Goal: Transaction & Acquisition: Subscribe to service/newsletter

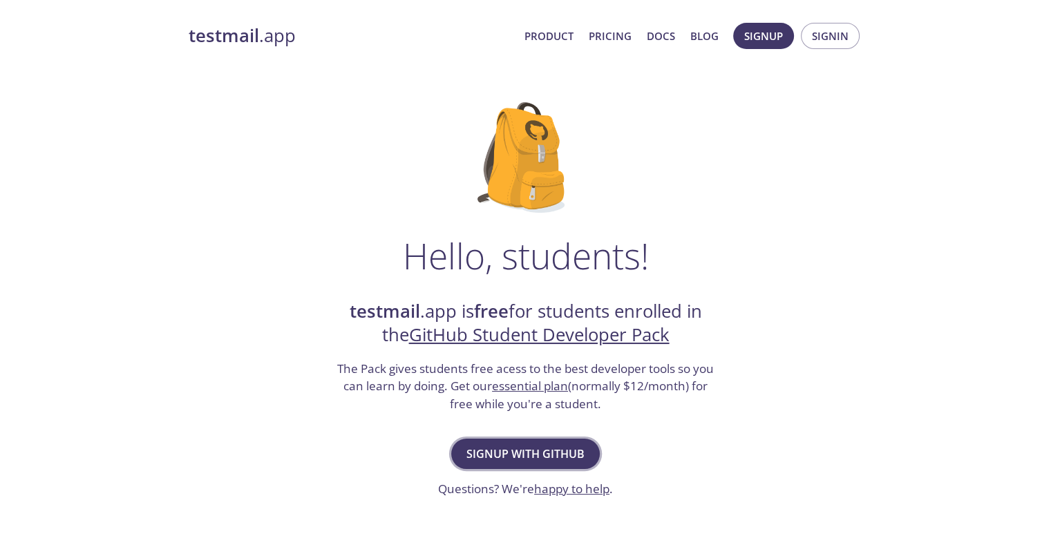
click at [535, 446] on span "Signup with GitHub" at bounding box center [525, 453] width 118 height 19
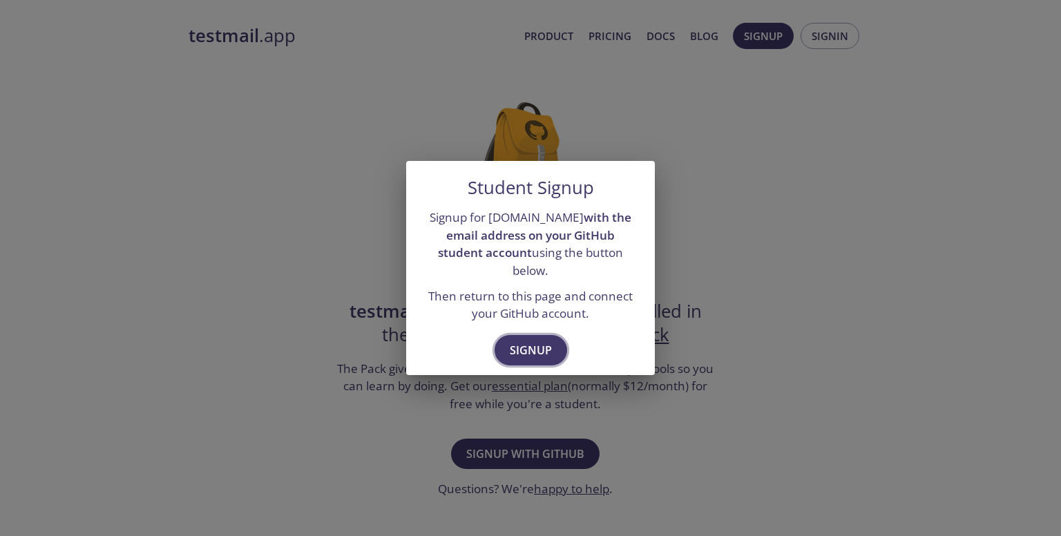
click at [542, 341] on span "Signup" at bounding box center [531, 350] width 42 height 19
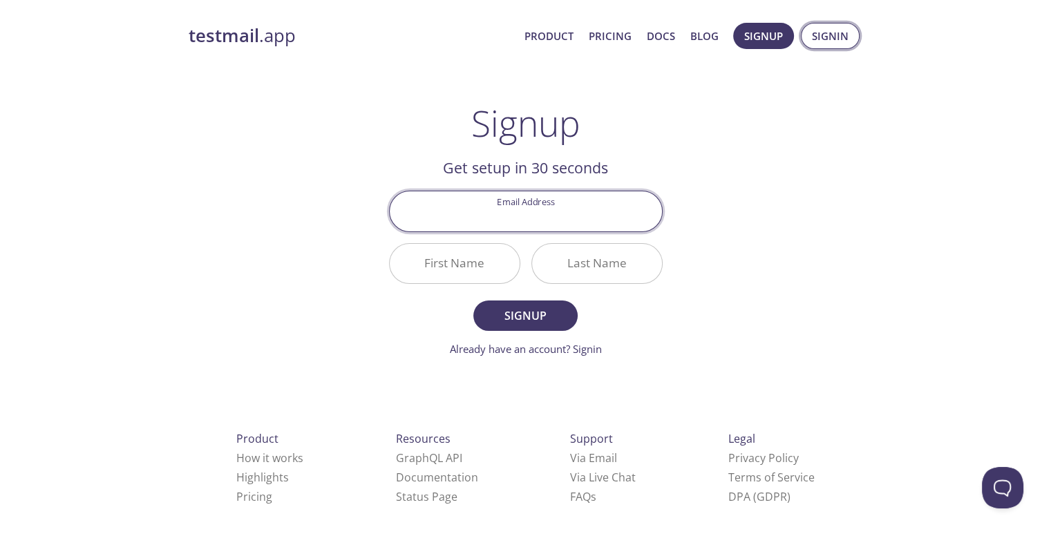
click at [832, 31] on span "Signin" at bounding box center [830, 36] width 37 height 18
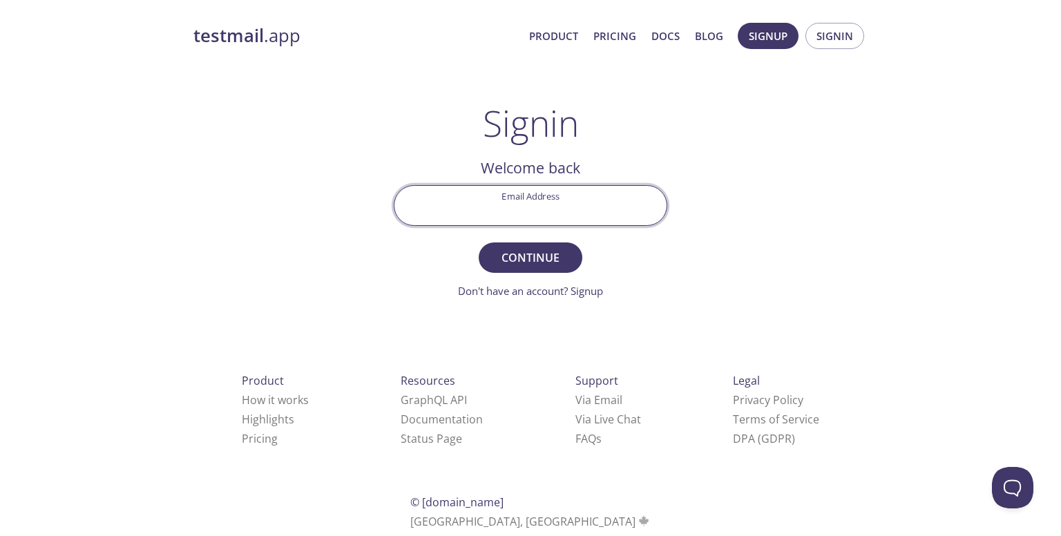
click at [558, 204] on input "Email Address" at bounding box center [530, 205] width 272 height 39
type input "[EMAIL_ADDRESS][DOMAIN_NAME]"
click at [569, 266] on button "Continue" at bounding box center [531, 257] width 104 height 30
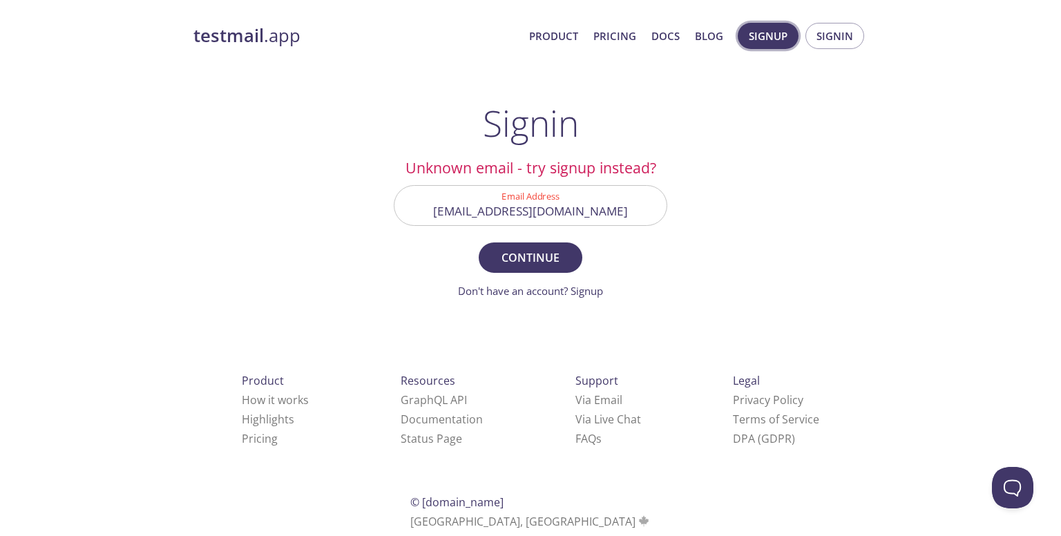
click at [775, 36] on span "Signup" at bounding box center [768, 36] width 39 height 18
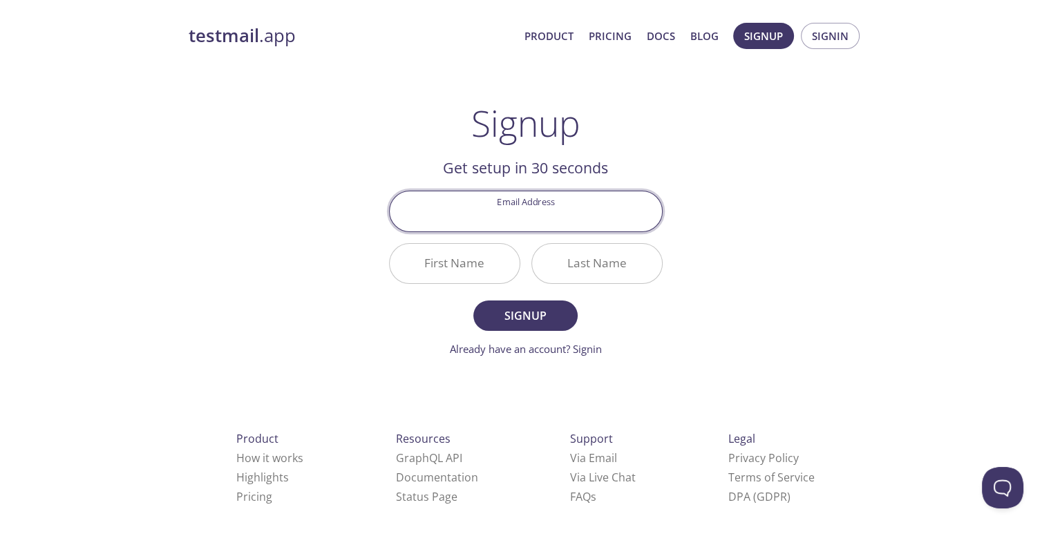
click at [470, 218] on input "Email Address" at bounding box center [526, 210] width 272 height 39
type input "[EMAIL_ADDRESS][DOMAIN_NAME]"
click at [453, 269] on input "First Name" at bounding box center [455, 263] width 130 height 39
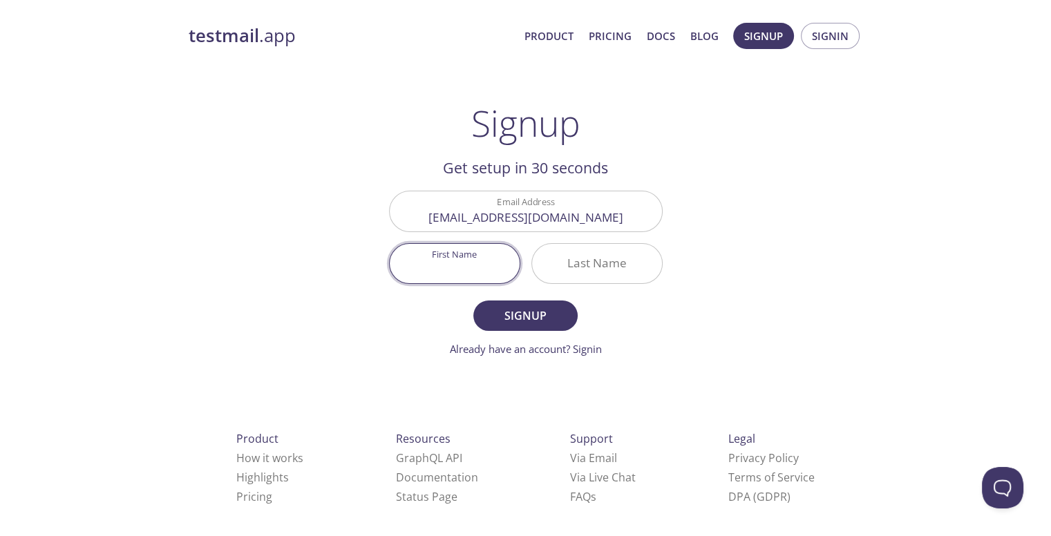
click at [453, 269] on input "First Name" at bounding box center [455, 263] width 130 height 39
type input "[PERSON_NAME]"
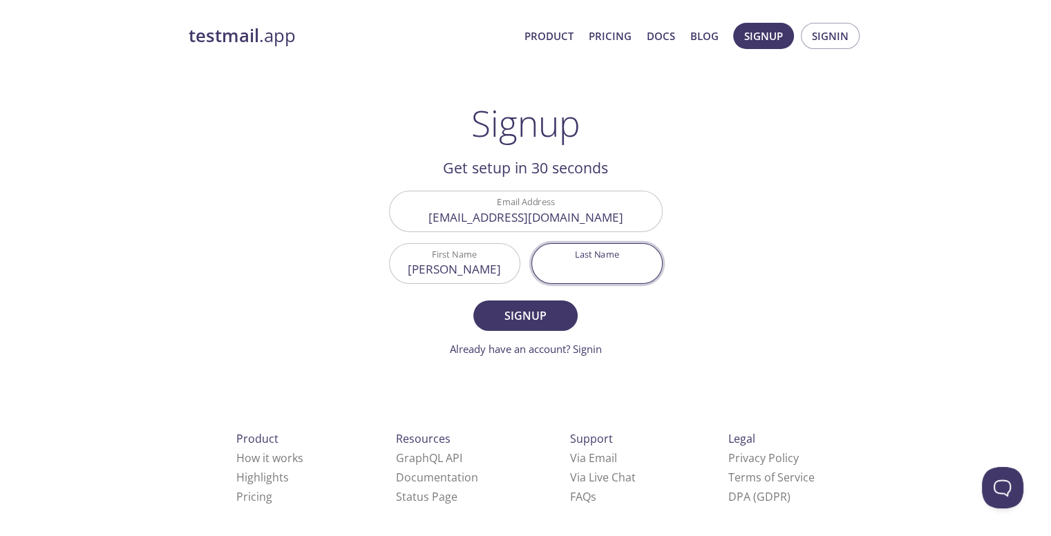
click at [595, 263] on input "Last Name" at bounding box center [597, 263] width 130 height 39
type input "S"
click at [562, 307] on span "Signup" at bounding box center [524, 315] width 73 height 19
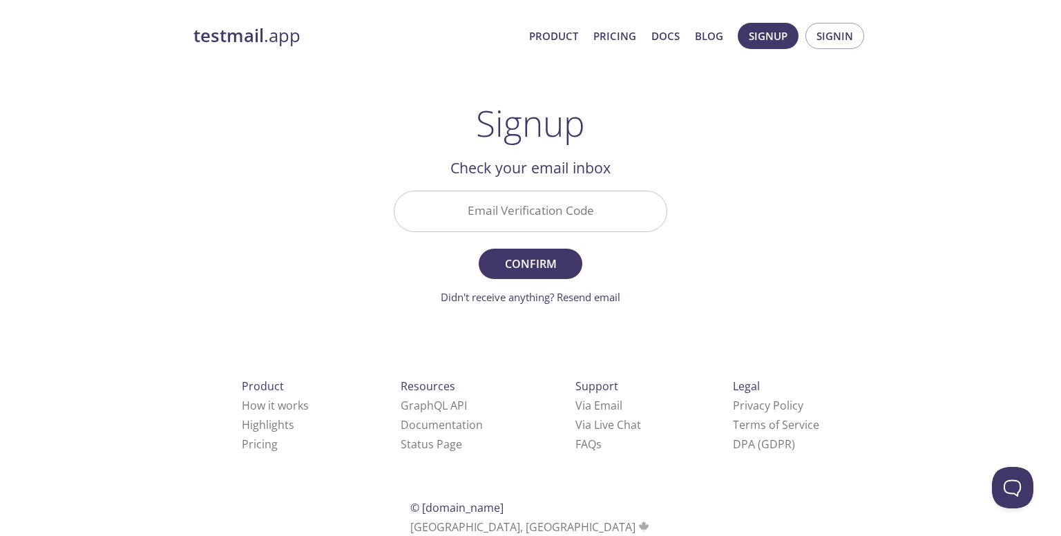
click at [557, 202] on input "Email Verification Code" at bounding box center [530, 210] width 272 height 39
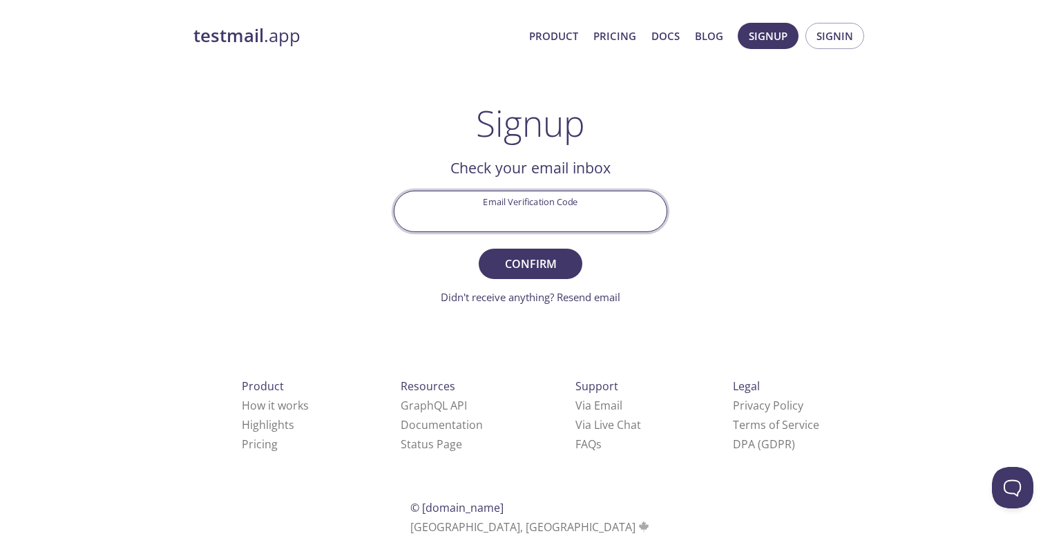
click at [557, 202] on input "Email Verification Code" at bounding box center [530, 210] width 272 height 39
paste input "M3ZKWKR"
type input "M3ZKWKR"
click at [533, 259] on span "Confirm" at bounding box center [530, 263] width 73 height 19
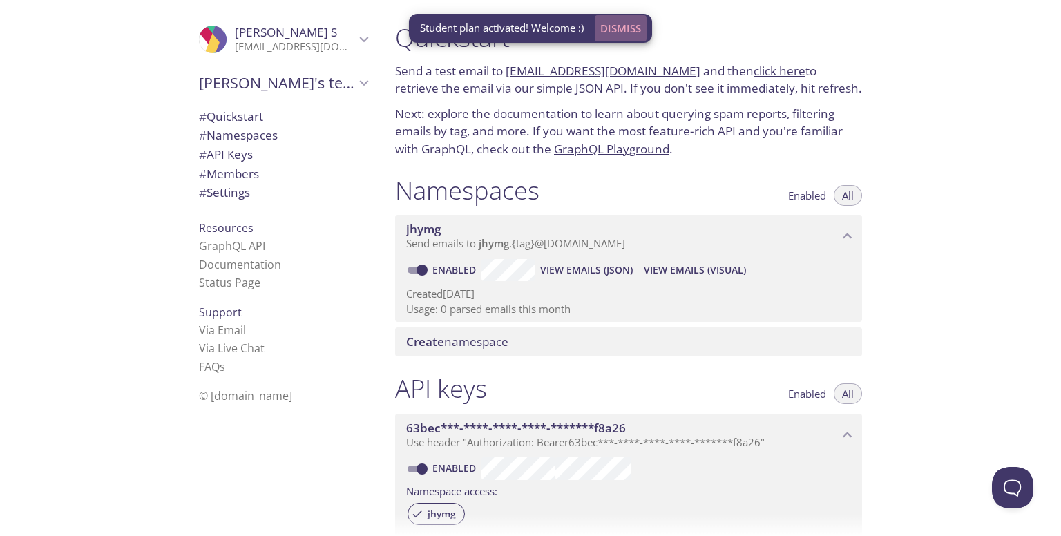
click at [615, 30] on span "Dismiss" at bounding box center [620, 28] width 41 height 18
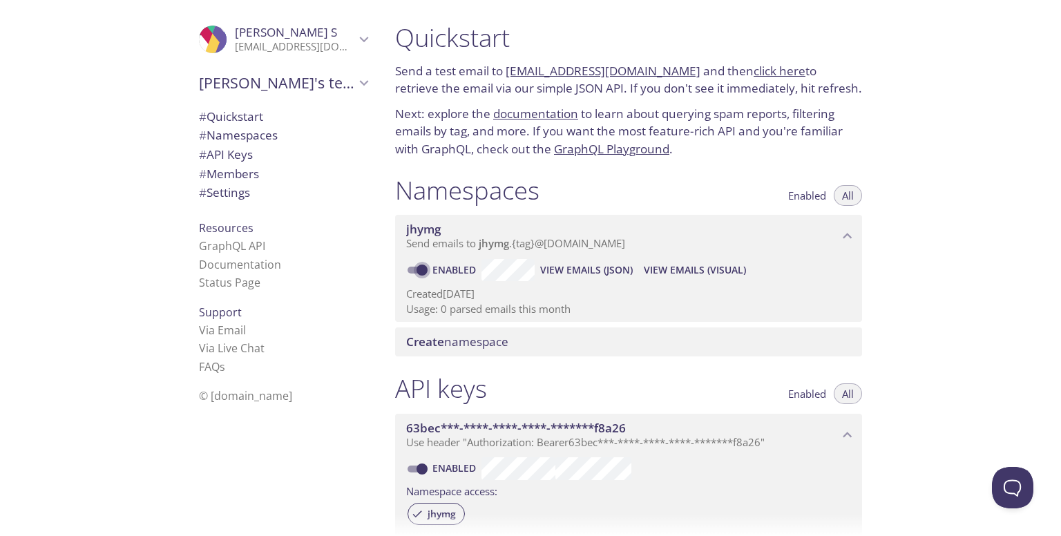
click at [417, 270] on input "Enabled" at bounding box center [422, 270] width 50 height 17
click at [417, 270] on span at bounding box center [417, 270] width 18 height 7
click at [405, 269] on span at bounding box center [417, 270] width 28 height 17
click at [698, 263] on span "View Emails (Visual)" at bounding box center [718, 270] width 102 height 17
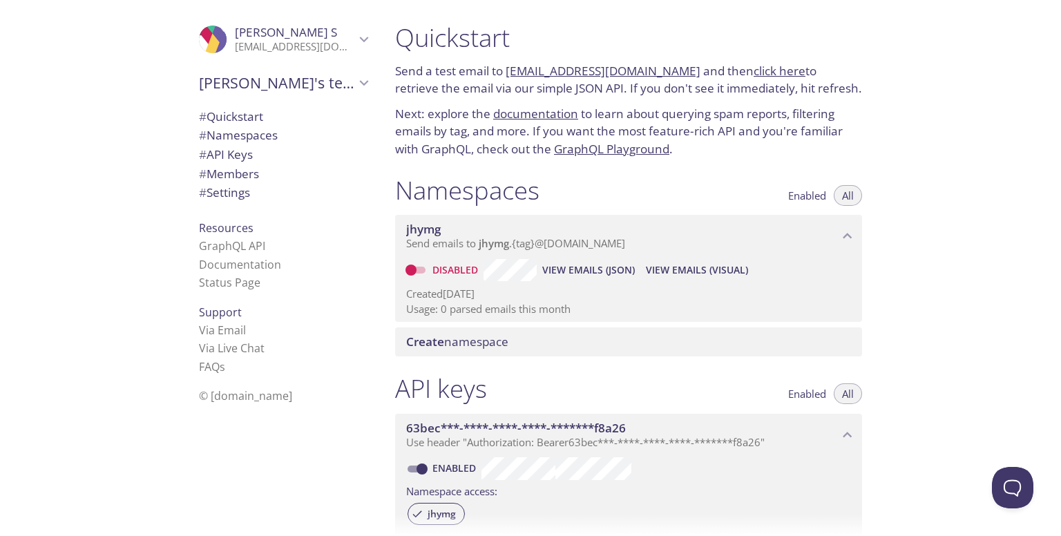
click at [420, 269] on input "Disabled" at bounding box center [411, 270] width 50 height 17
checkbox input "true"
click at [655, 265] on span "View Emails (Visual)" at bounding box center [695, 270] width 102 height 17
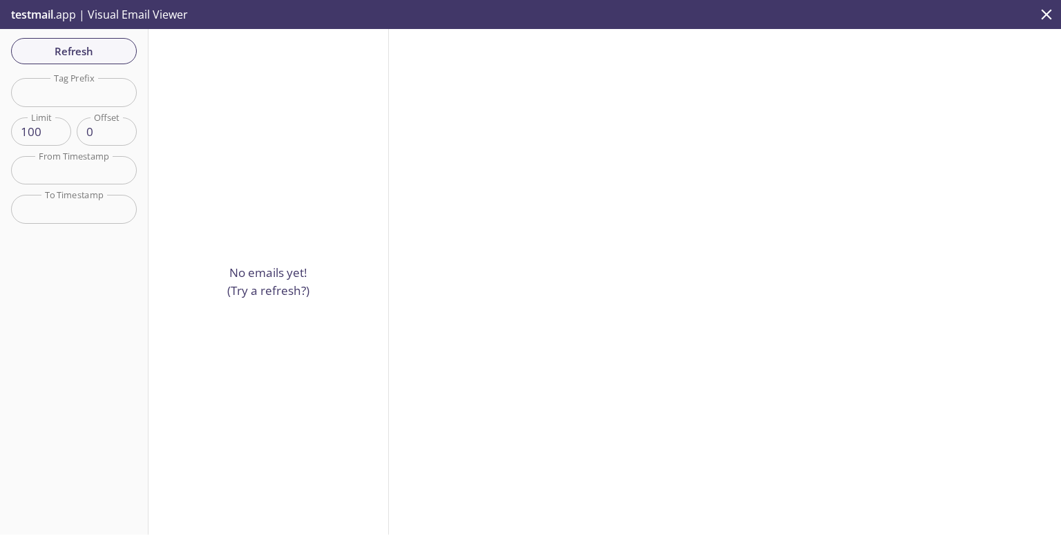
click at [285, 283] on p "No emails yet! (Try a refresh?)" at bounding box center [268, 281] width 82 height 35
click at [97, 91] on input "text" at bounding box center [74, 92] width 126 height 28
click at [91, 172] on input "text" at bounding box center [74, 170] width 126 height 28
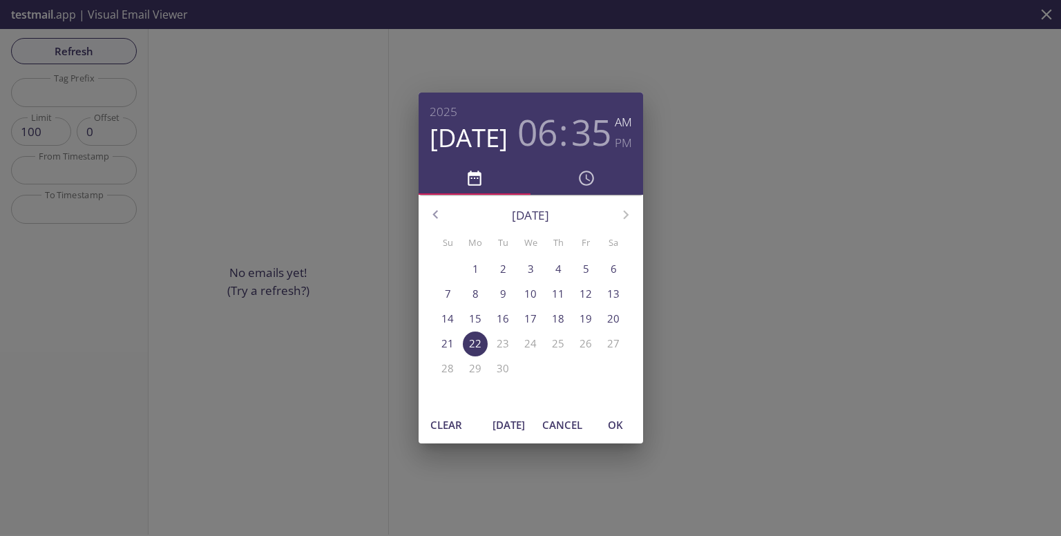
click at [97, 227] on div "2025 Sep 22 06 : 35 AM PM September 2025 Su Mo Tu We Th Fr Sa 31 1 2 3 4 5 6 7 …" at bounding box center [530, 268] width 1061 height 536
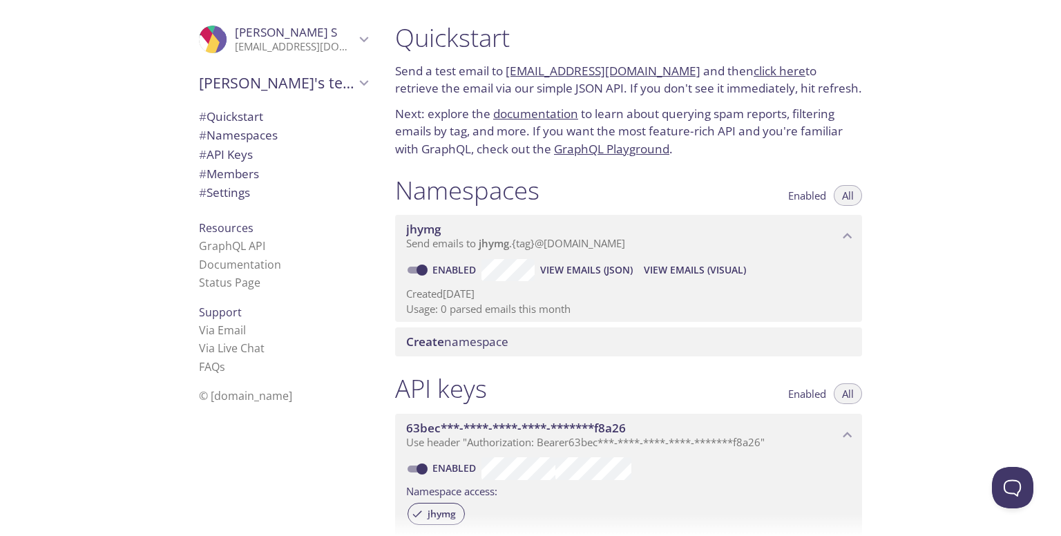
click at [538, 246] on span "Send emails to jhymg . {tag} @inbox.testmail.app" at bounding box center [515, 243] width 219 height 14
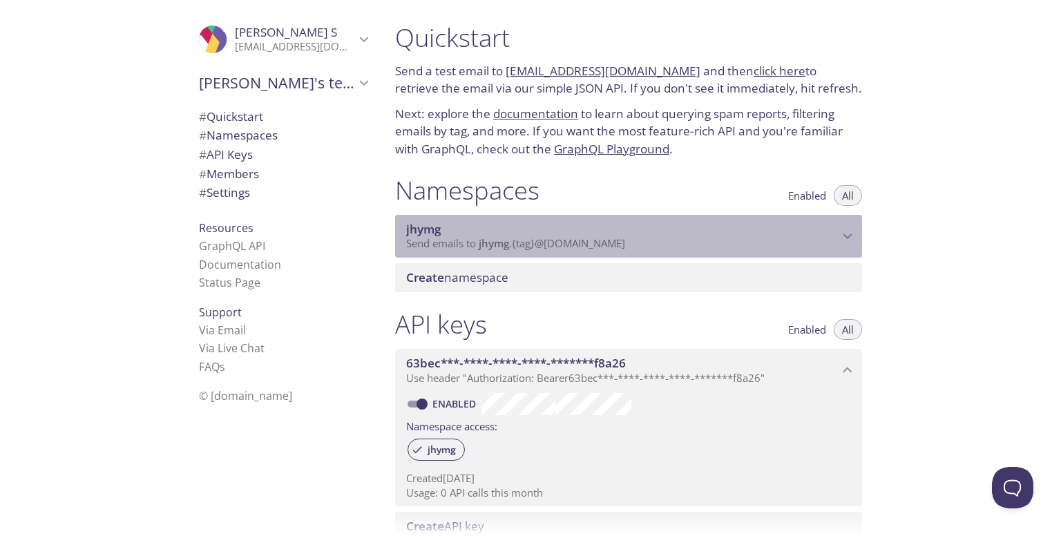
click at [538, 246] on span "Send emails to jhymg . {tag} @inbox.testmail.app" at bounding box center [515, 243] width 219 height 14
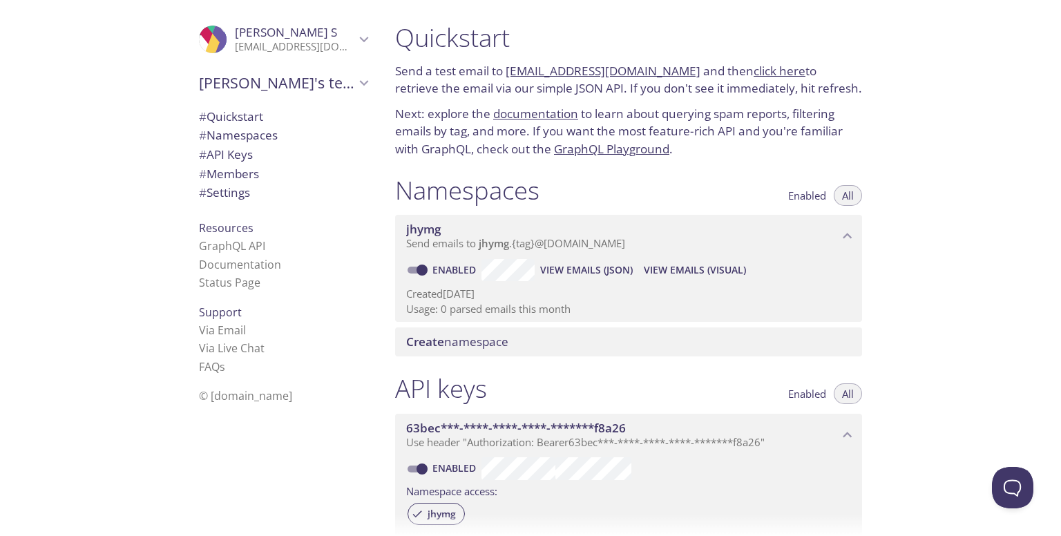
click at [496, 342] on span "Create namespace" at bounding box center [457, 342] width 102 height 16
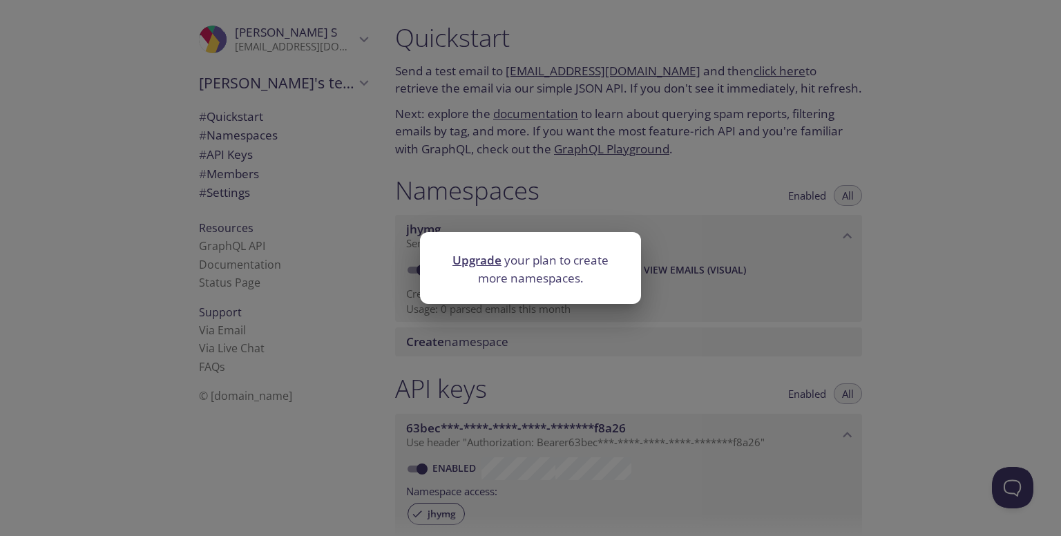
click at [758, 147] on div "Upgrade your plan to create more namespaces." at bounding box center [530, 268] width 1061 height 536
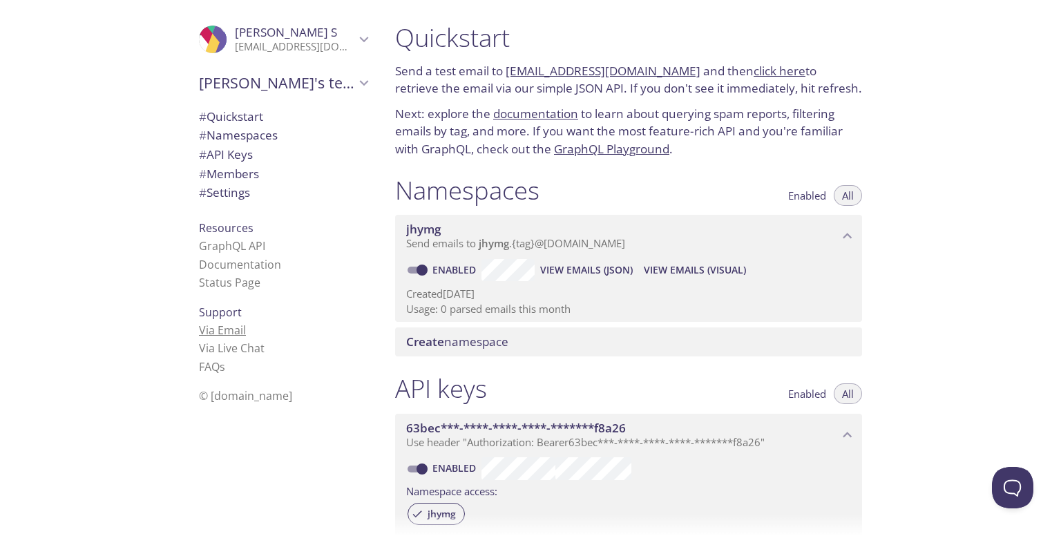
click at [224, 327] on link "Via Email" at bounding box center [222, 330] width 47 height 15
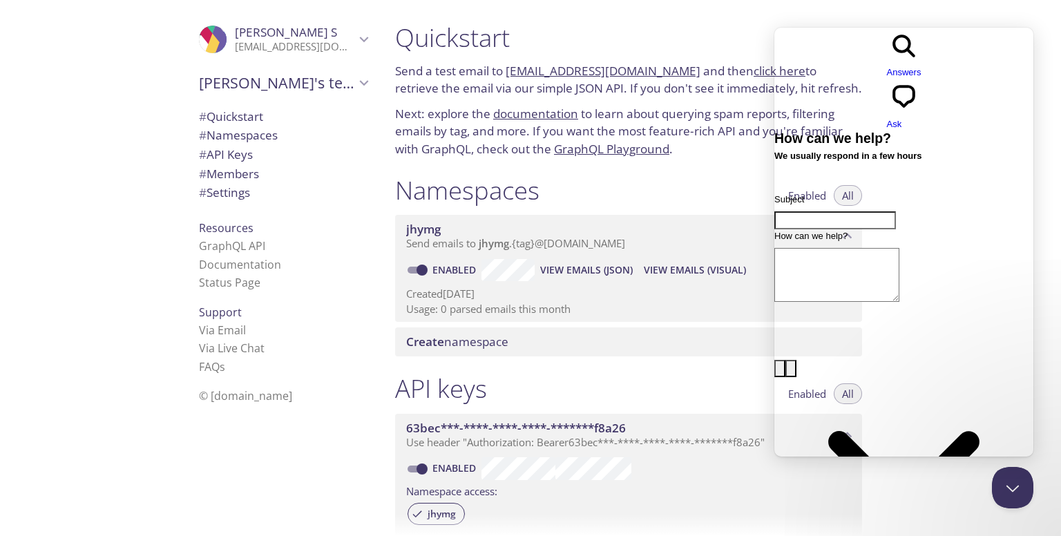
click at [243, 132] on span "# Namespaces" at bounding box center [238, 135] width 79 height 16
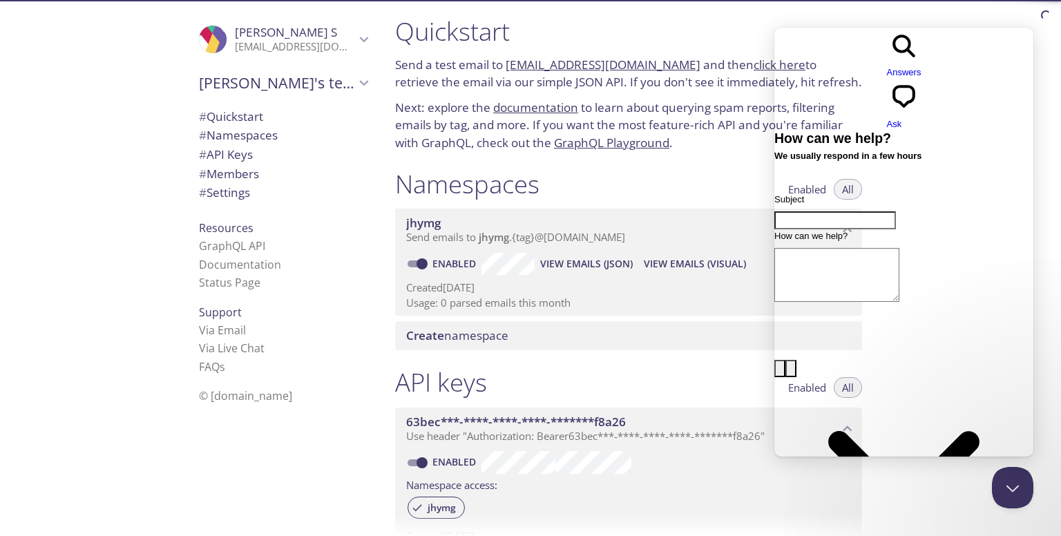
click at [245, 151] on span "# API Keys" at bounding box center [226, 154] width 54 height 16
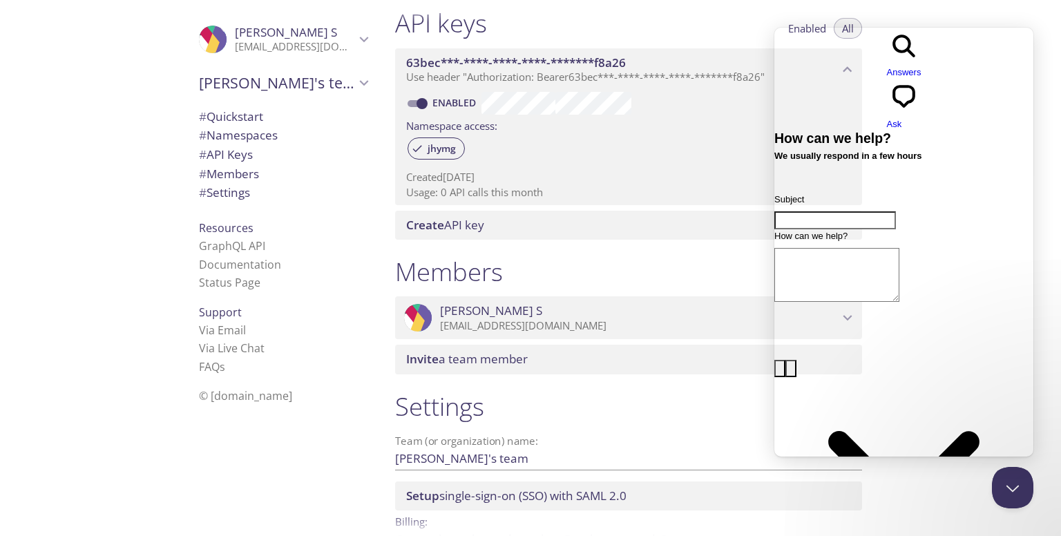
scroll to position [373, 0]
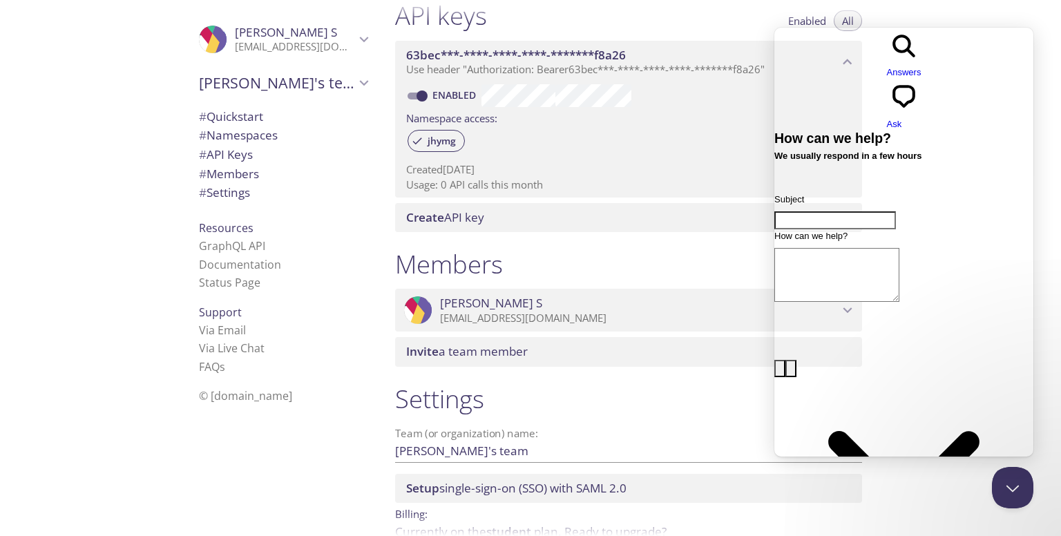
click at [248, 191] on span "# Settings" at bounding box center [283, 193] width 169 height 18
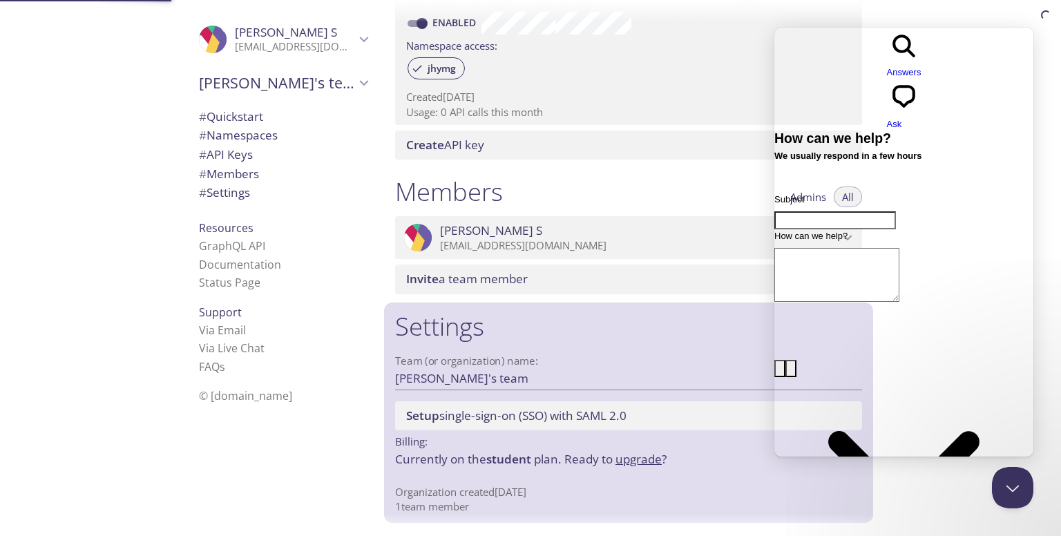
scroll to position [446, 0]
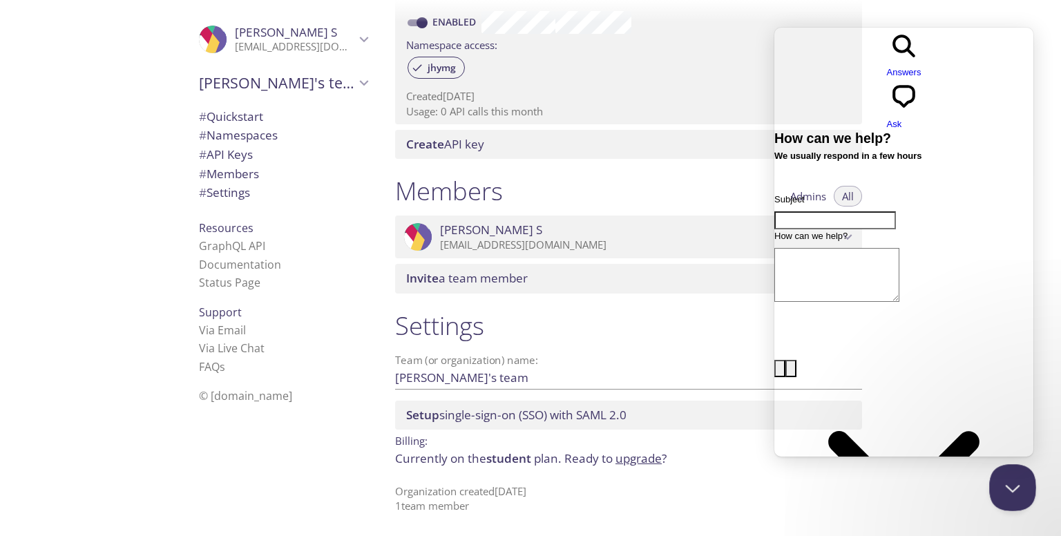
click at [997, 479] on button "Close Beacon popover" at bounding box center [1009, 484] width 41 height 41
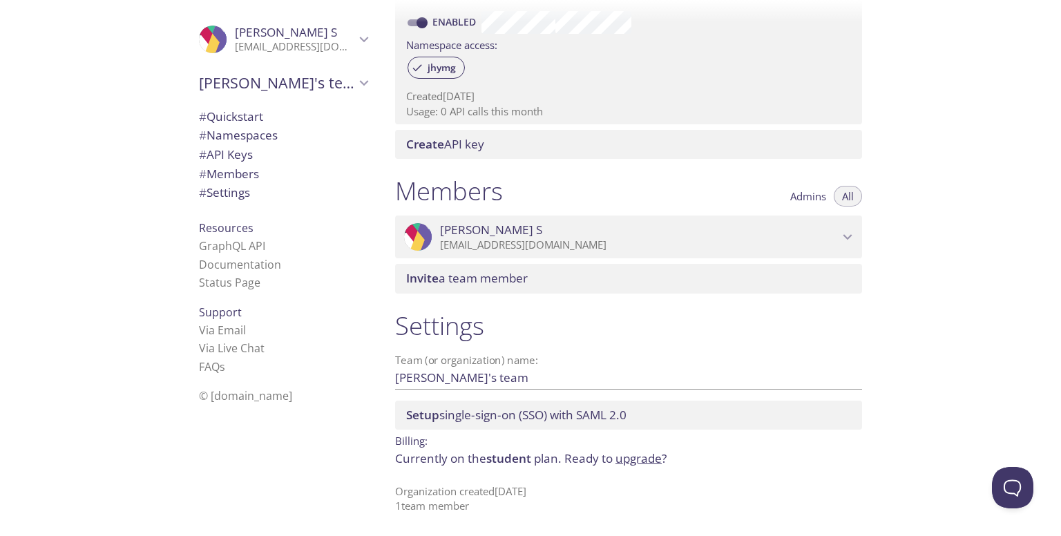
click at [516, 421] on span "Setup single-sign-on (SSO) with SAML 2.0" at bounding box center [516, 415] width 220 height 16
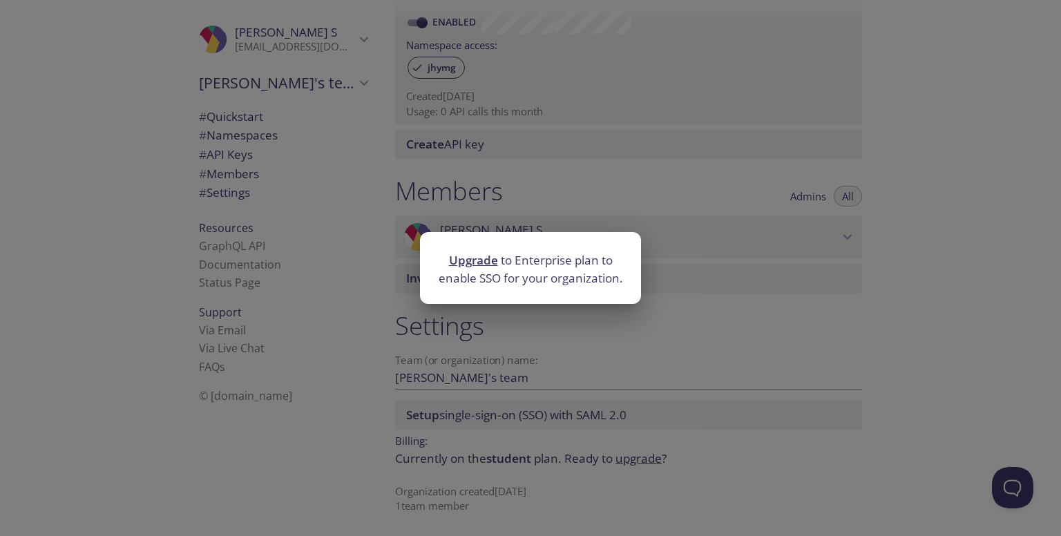
click at [503, 349] on div "Upgrade to Enterprise plan to enable SSO for your organization." at bounding box center [530, 268] width 1061 height 536
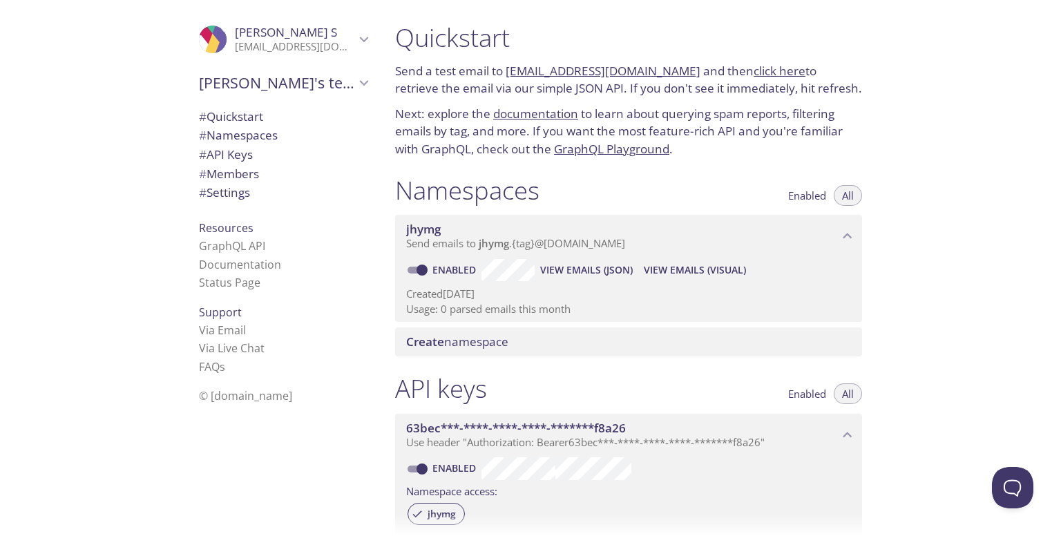
scroll to position [0, 0]
